Goal: Task Accomplishment & Management: Manage account settings

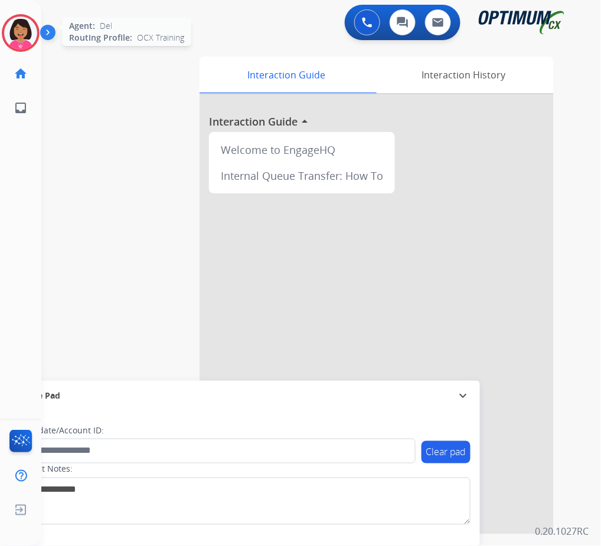
click at [20, 39] on img at bounding box center [20, 33] width 33 height 33
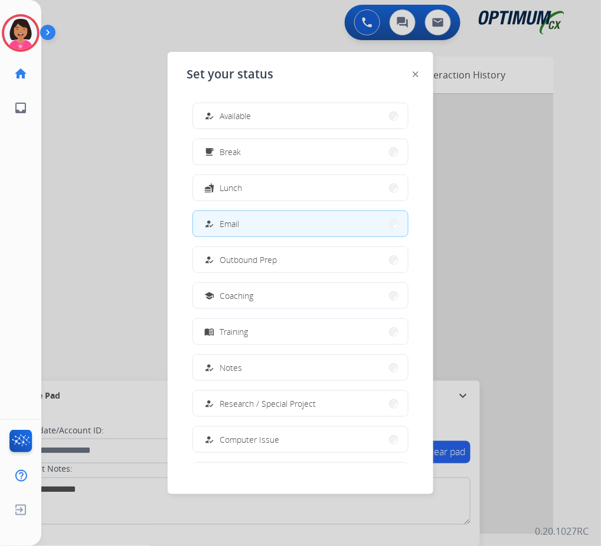
scroll to position [111, 0]
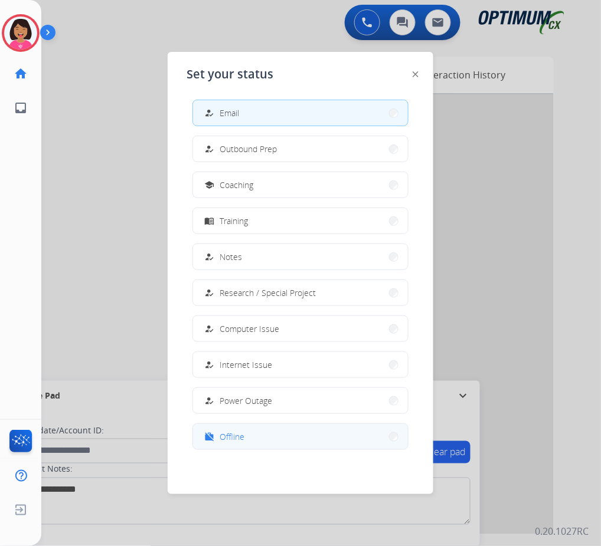
click at [256, 433] on button "work_off Offline" at bounding box center [300, 436] width 215 height 25
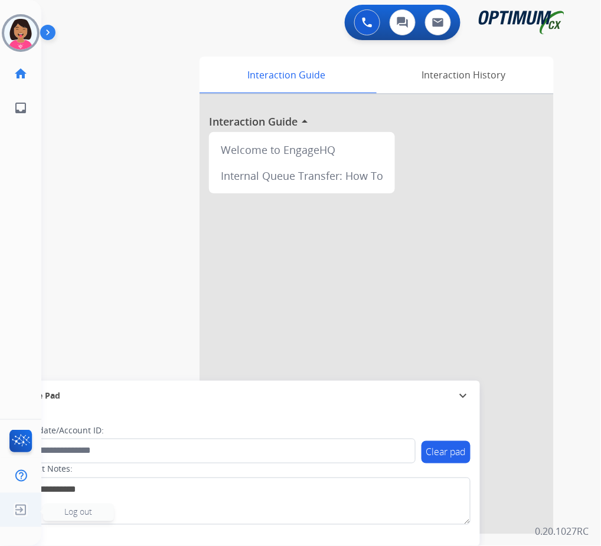
click at [27, 499] on ul "Log out Log out" at bounding box center [20, 510] width 41 height 34
click at [10, 508] on img at bounding box center [20, 510] width 21 height 22
click at [22, 508] on img at bounding box center [20, 510] width 21 height 22
